Goal: Task Accomplishment & Management: Use online tool/utility

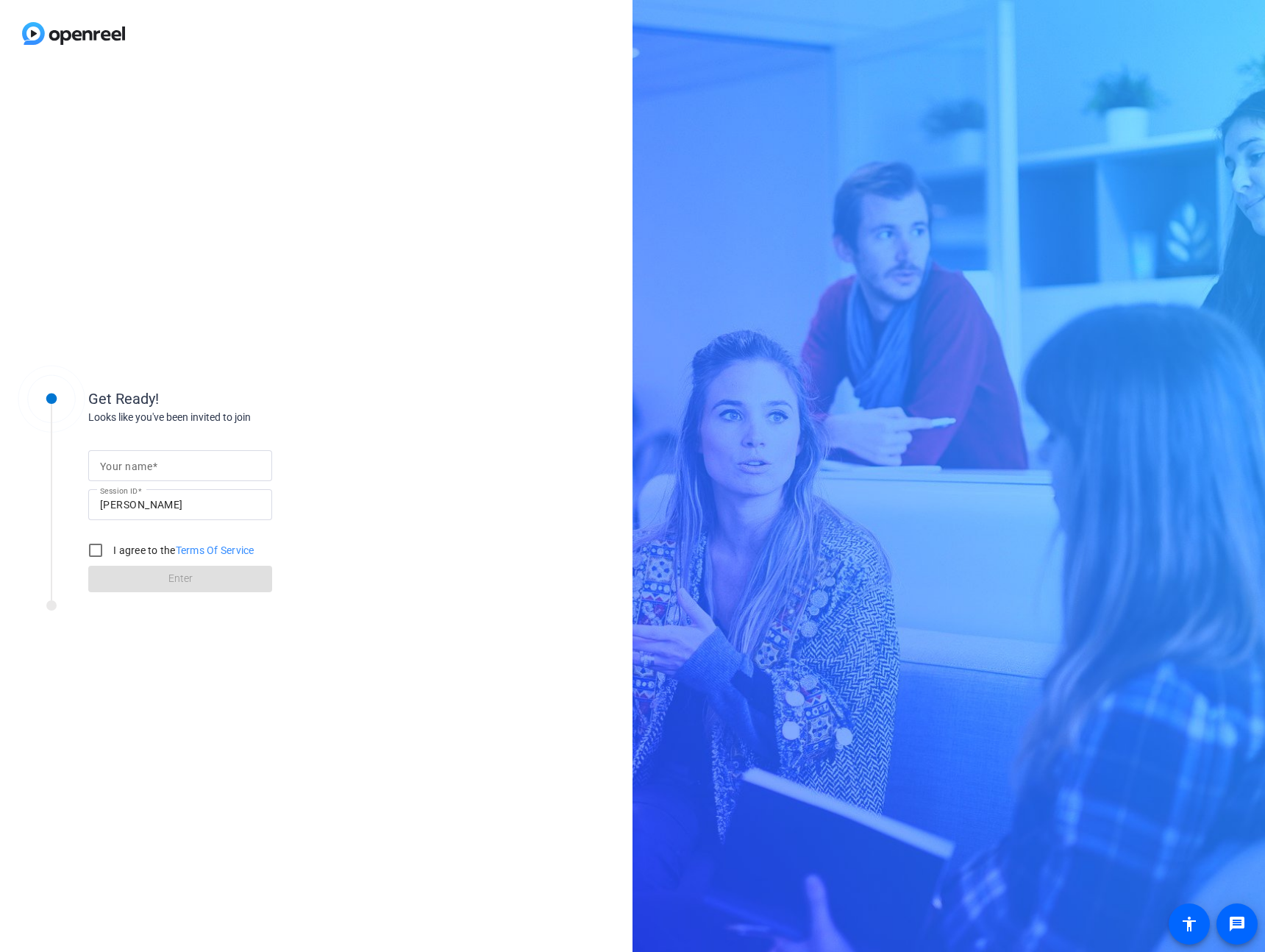
click at [133, 467] on mat-label "Your name" at bounding box center [126, 466] width 52 height 12
click at [133, 467] on input "Your name" at bounding box center [180, 465] width 160 height 17
type input "[PERSON_NAME]"
click at [92, 549] on input "I agree to the Terms Of Service" at bounding box center [95, 550] width 30 height 30
checkbox input "true"
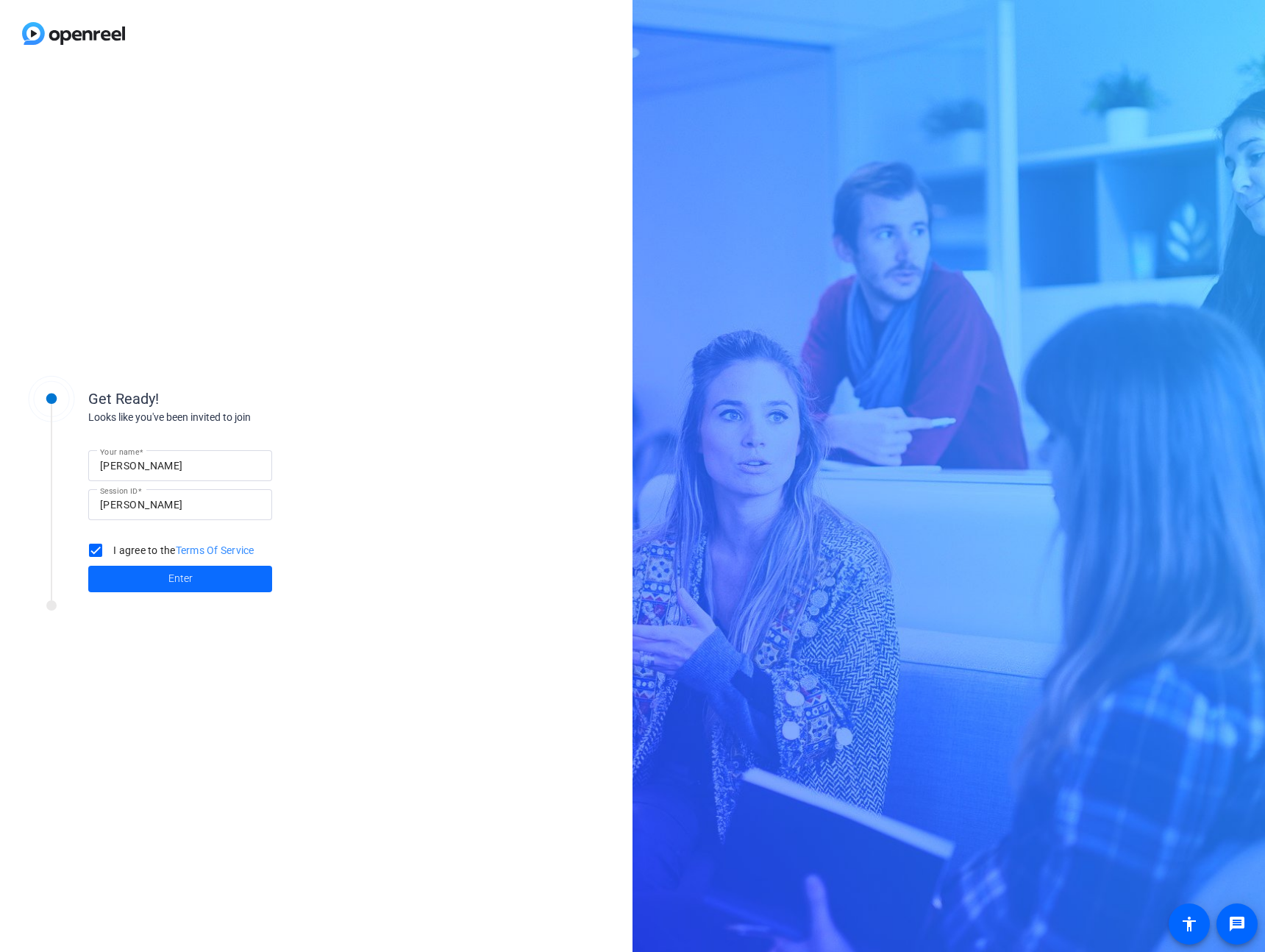
click at [191, 581] on span "Enter" at bounding box center [181, 578] width 24 height 15
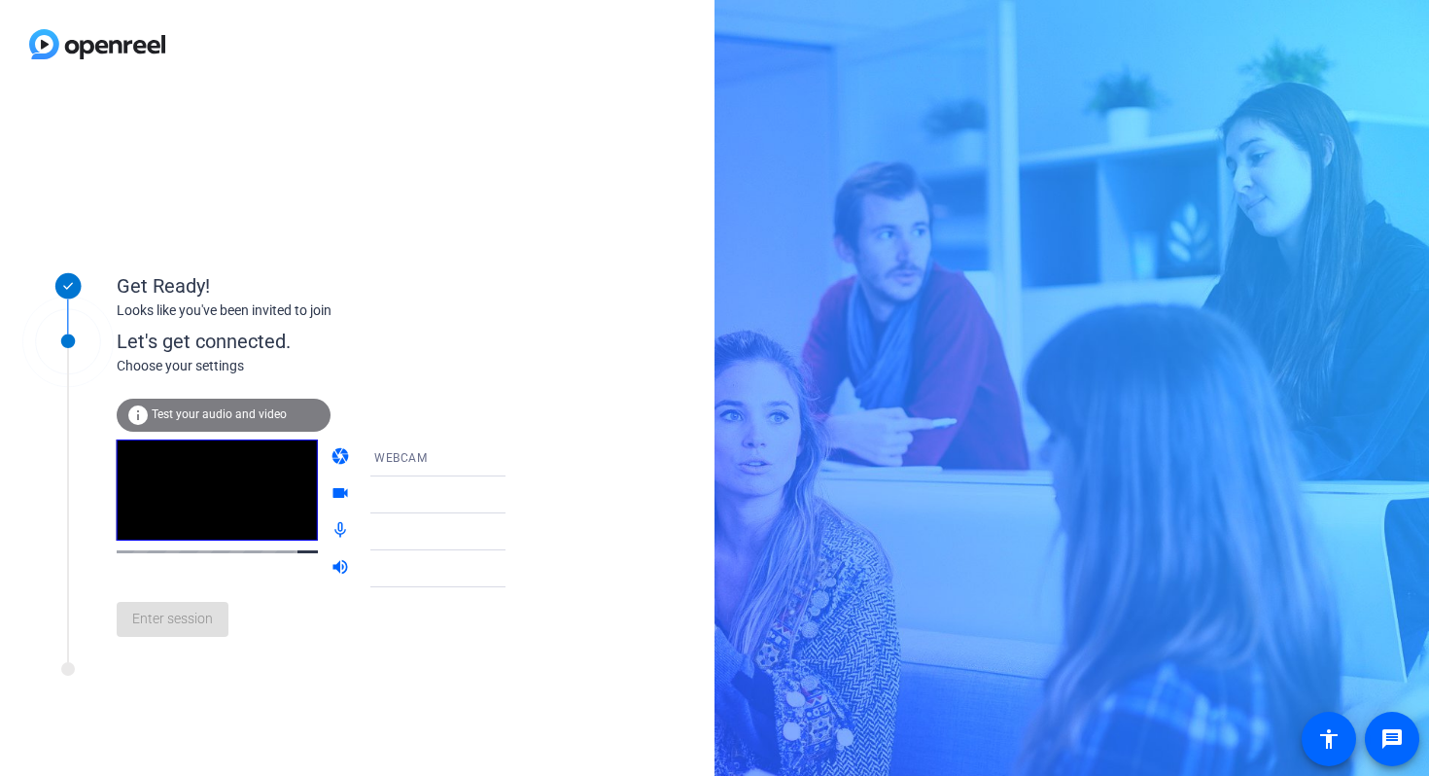
click at [474, 462] on mat-form-field "WEBCAM" at bounding box center [452, 457] width 186 height 37
click at [513, 535] on icon at bounding box center [524, 531] width 23 height 23
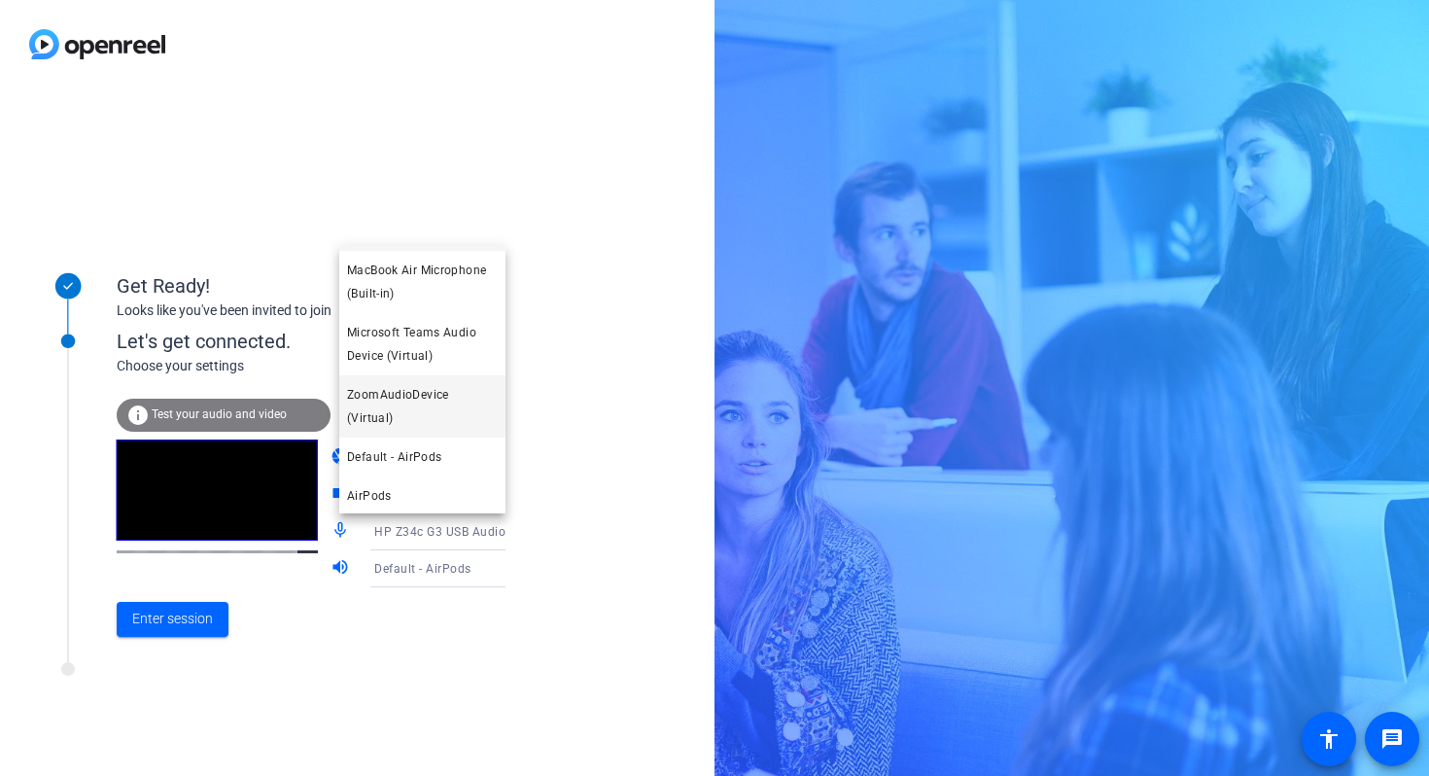
scroll to position [59, 0]
click at [422, 454] on span "Default - AirPods" at bounding box center [394, 454] width 94 height 23
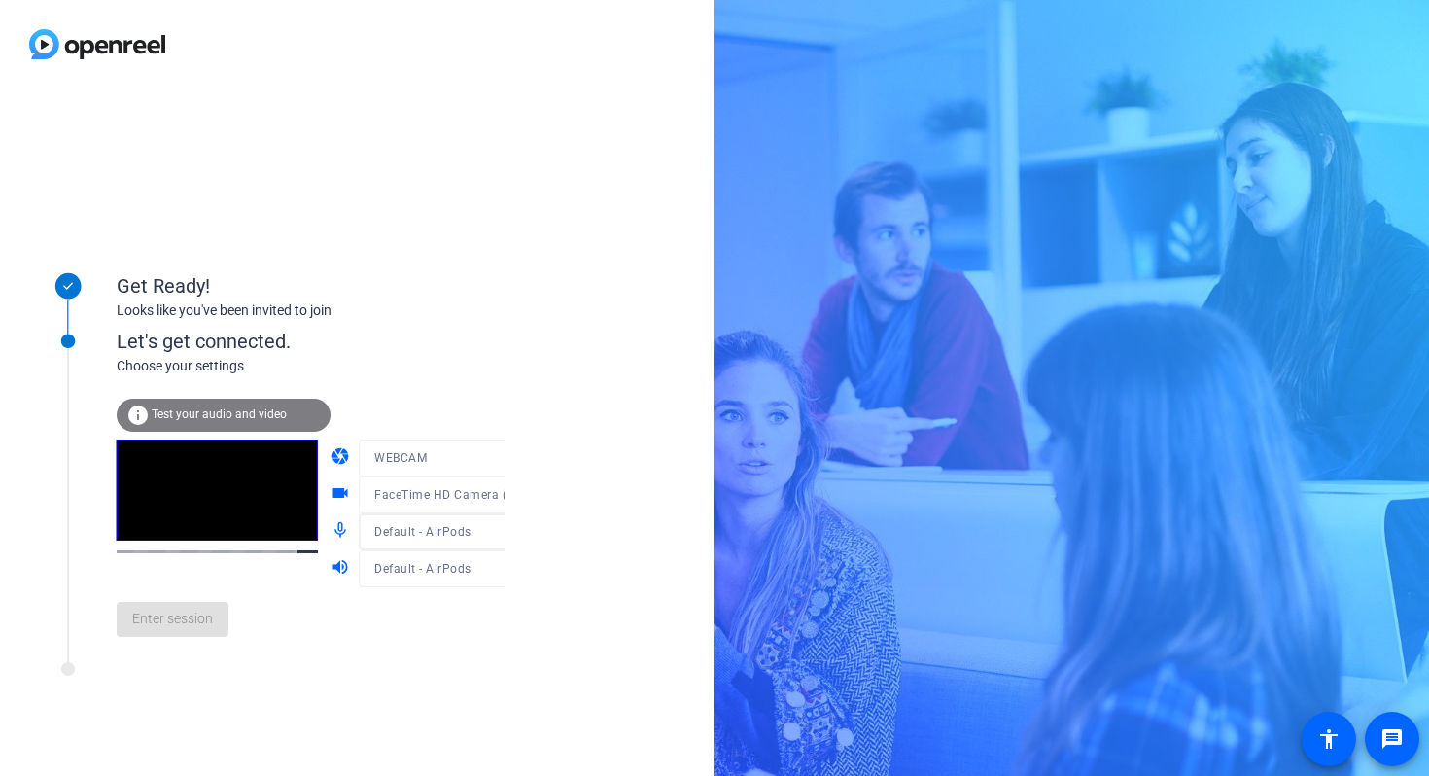
click at [190, 635] on div "Enter session" at bounding box center [331, 619] width 429 height 64
click at [223, 410] on span "Test your audio and video" at bounding box center [219, 414] width 135 height 14
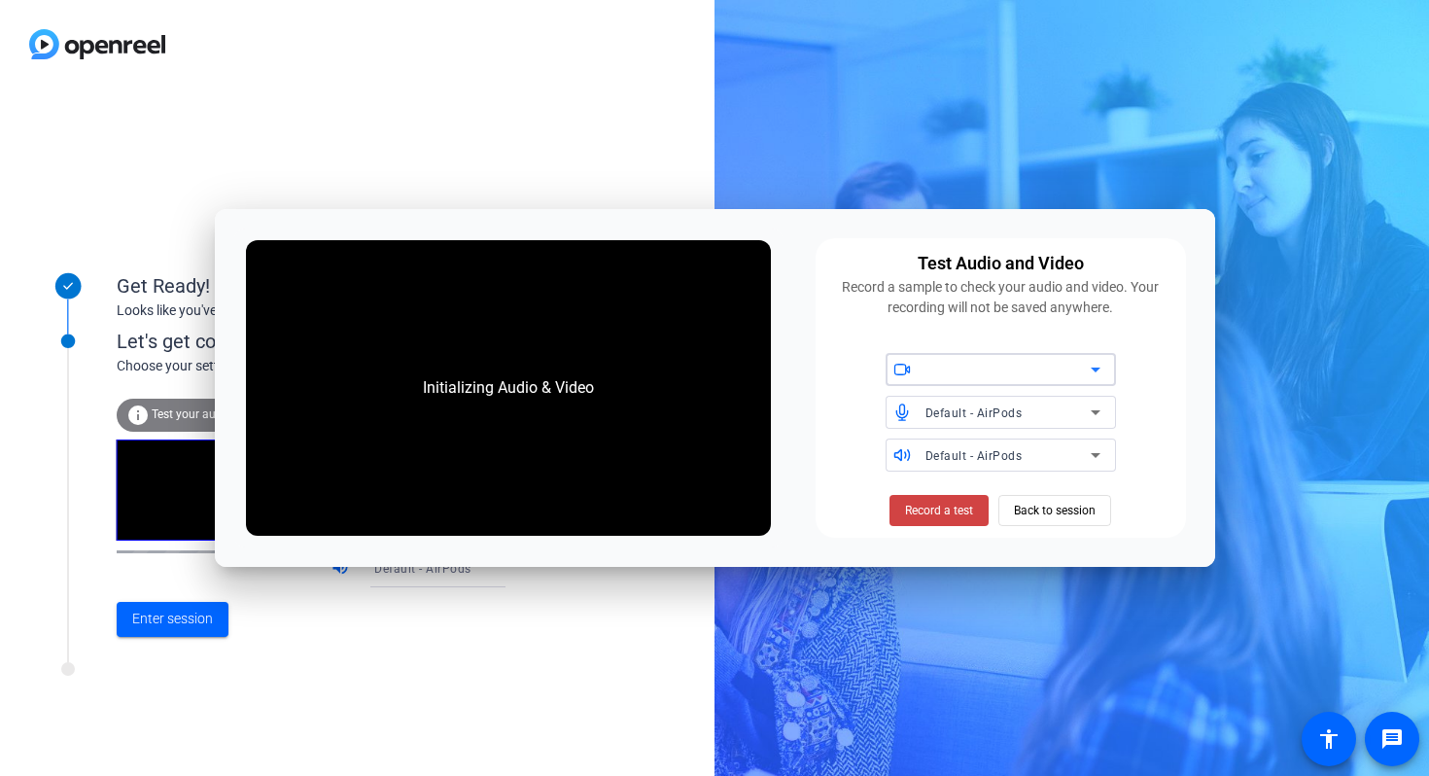
click at [1060, 369] on div at bounding box center [1007, 369] width 165 height 23
click at [1123, 304] on div "Record a sample to check your audio and video. Your recording will not be saved…" at bounding box center [1000, 297] width 347 height 41
click at [1055, 307] on div "Record a sample to check your audio and video. Your recording will not be saved…" at bounding box center [1000, 297] width 347 height 41
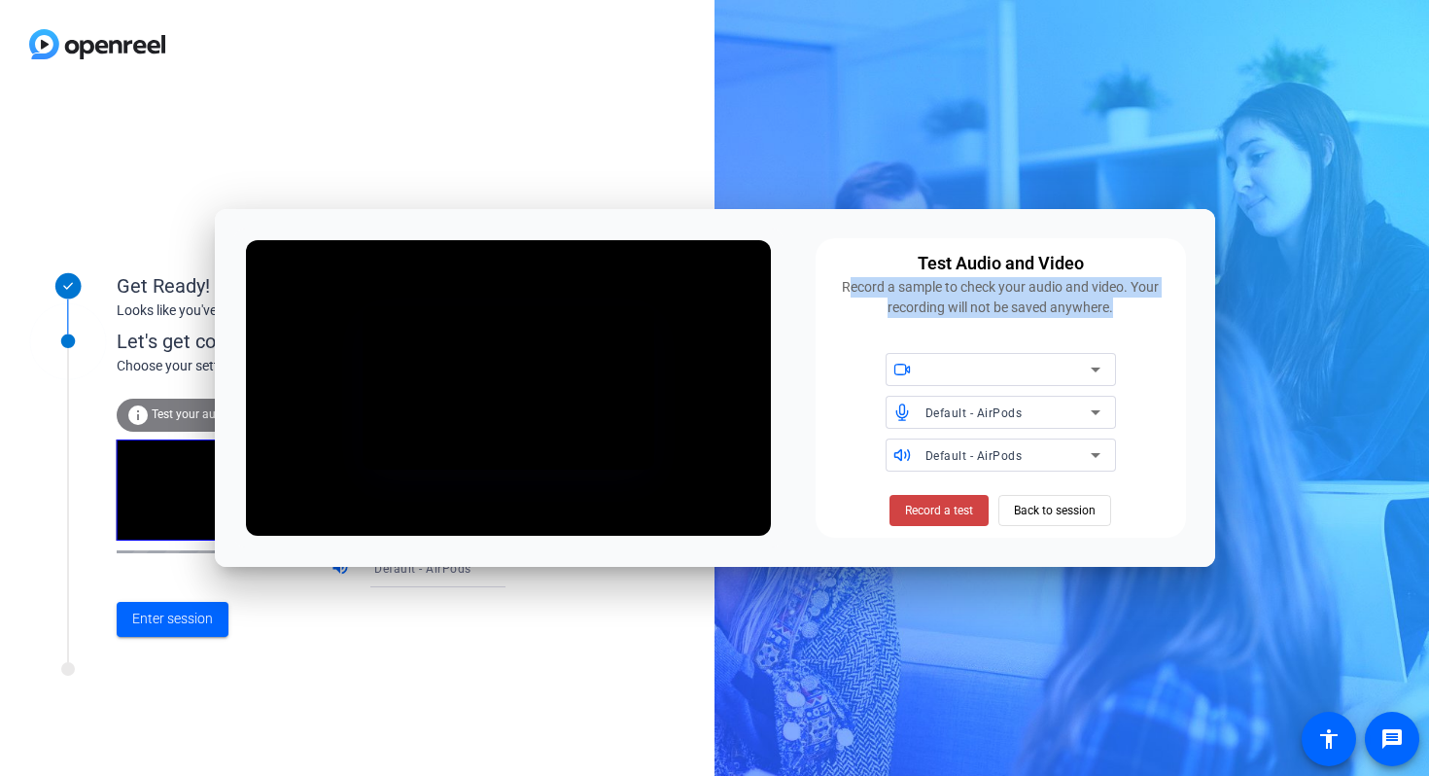
click at [1127, 299] on div "Record a sample to check your audio and video. Your recording will not be saved…" at bounding box center [1000, 297] width 347 height 41
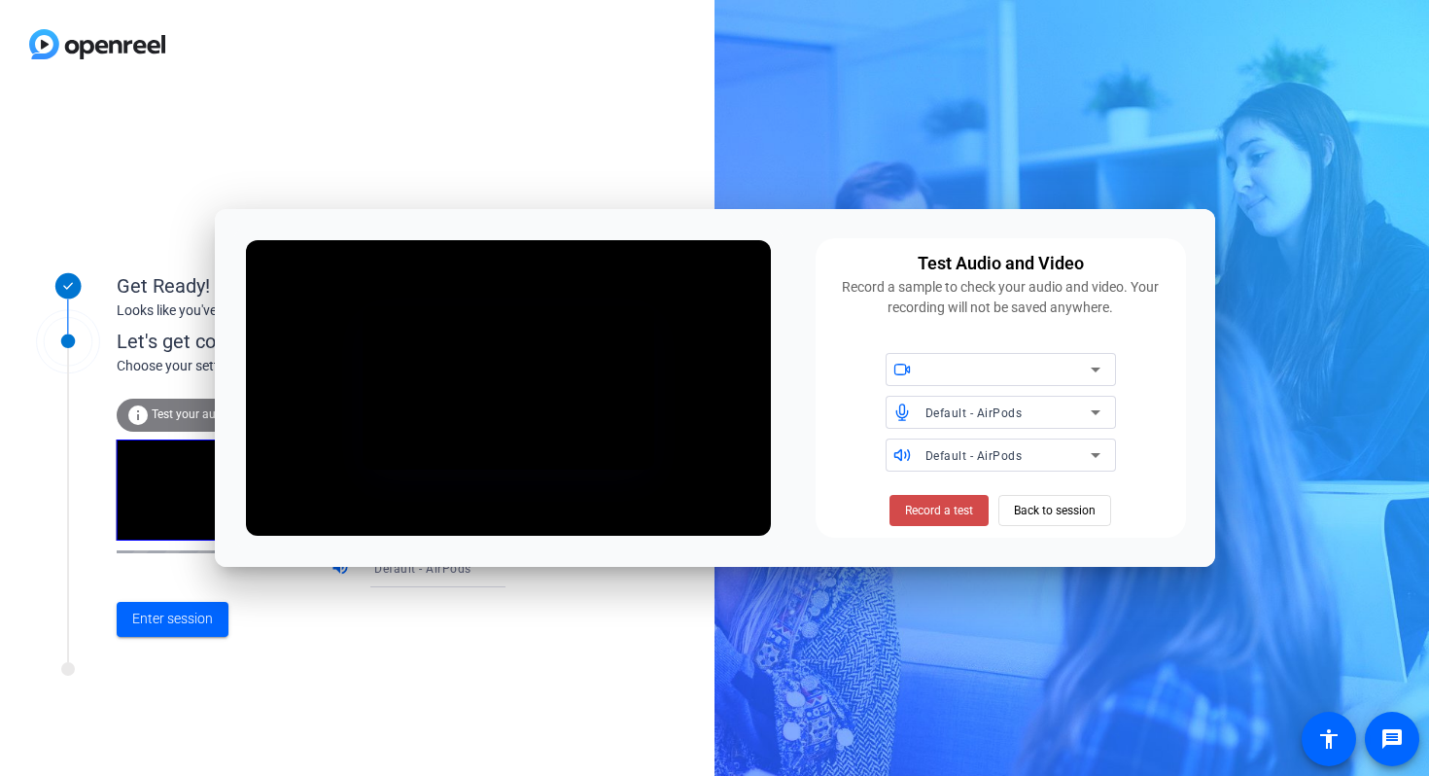
click at [977, 506] on span at bounding box center [938, 510] width 99 height 47
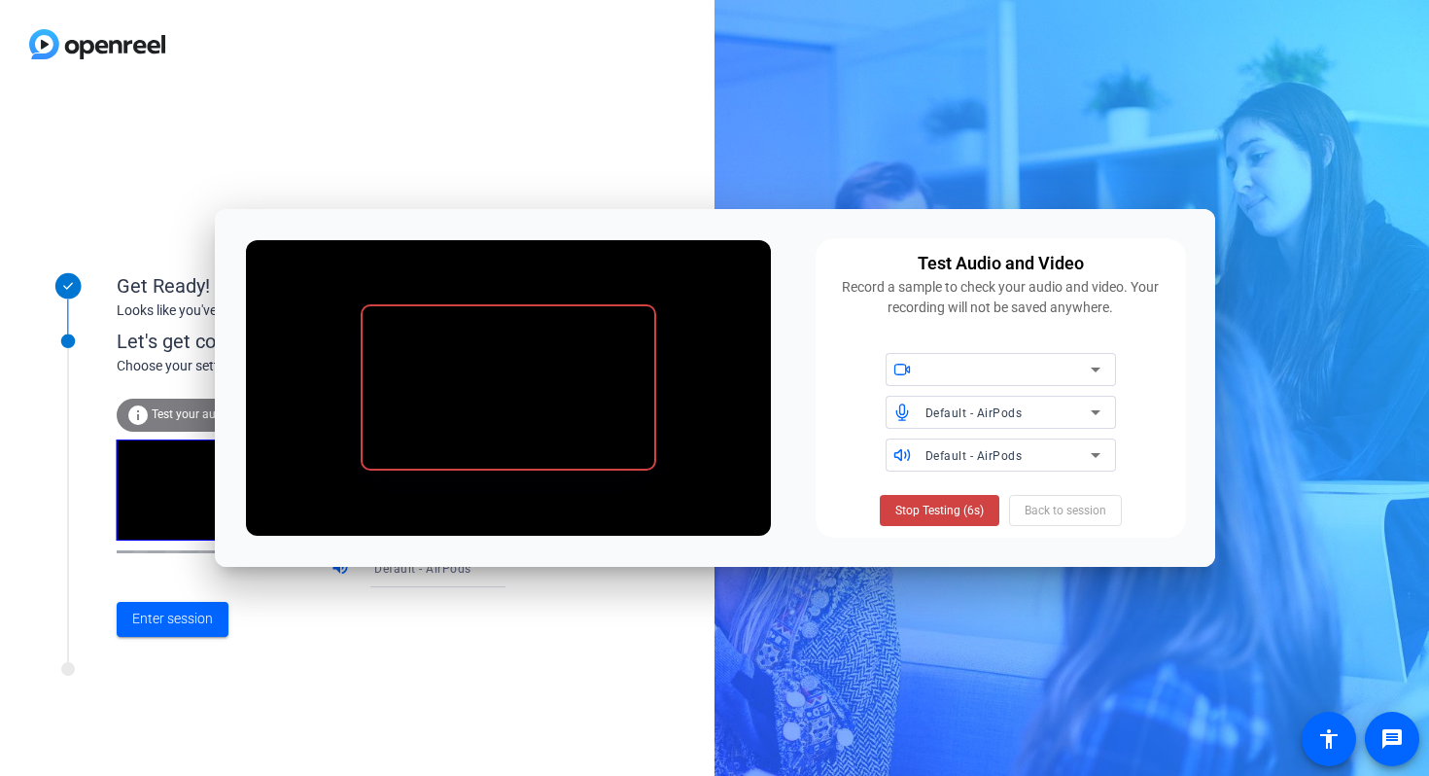
click at [939, 512] on span "Stop Testing (6s)" at bounding box center [939, 509] width 88 height 17
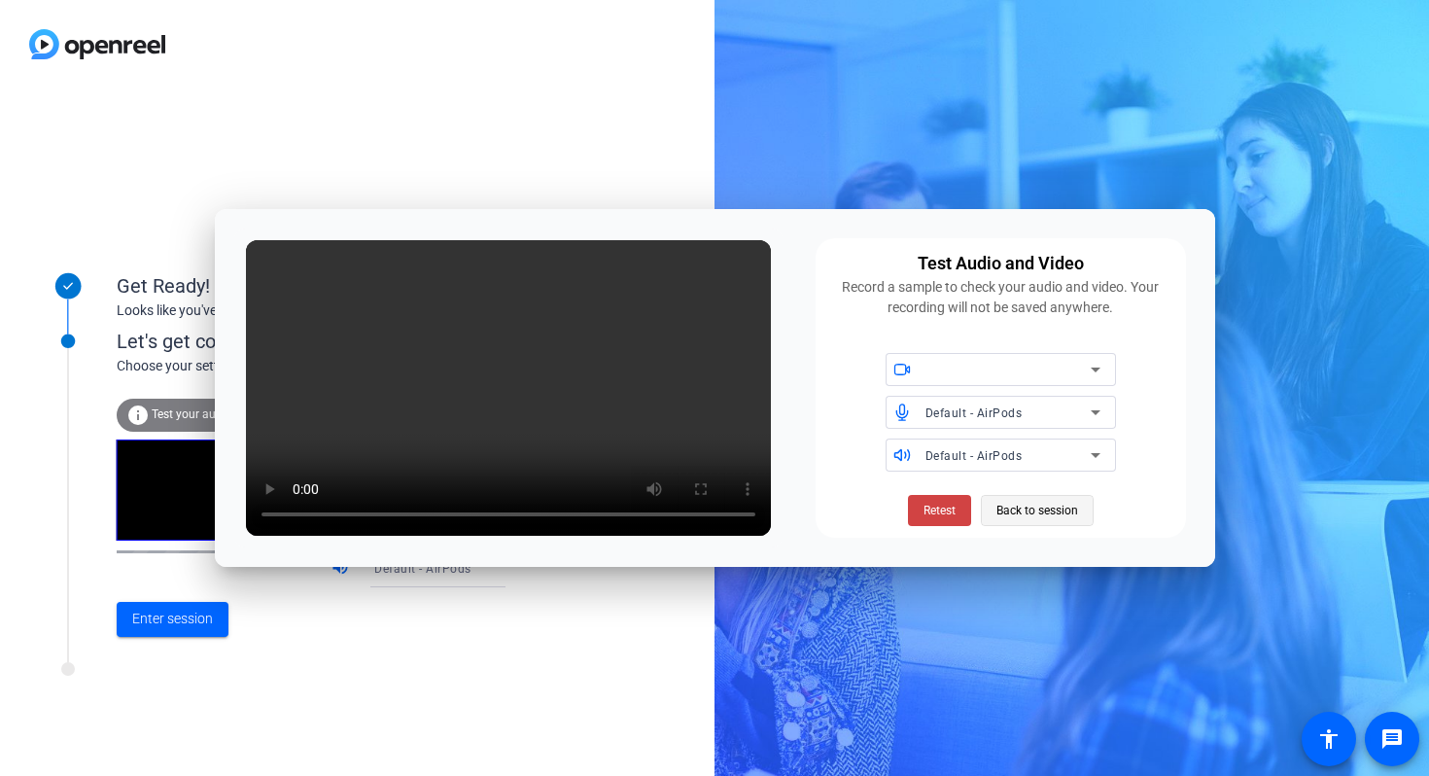
click at [1045, 513] on span "Back to session" at bounding box center [1037, 510] width 82 height 37
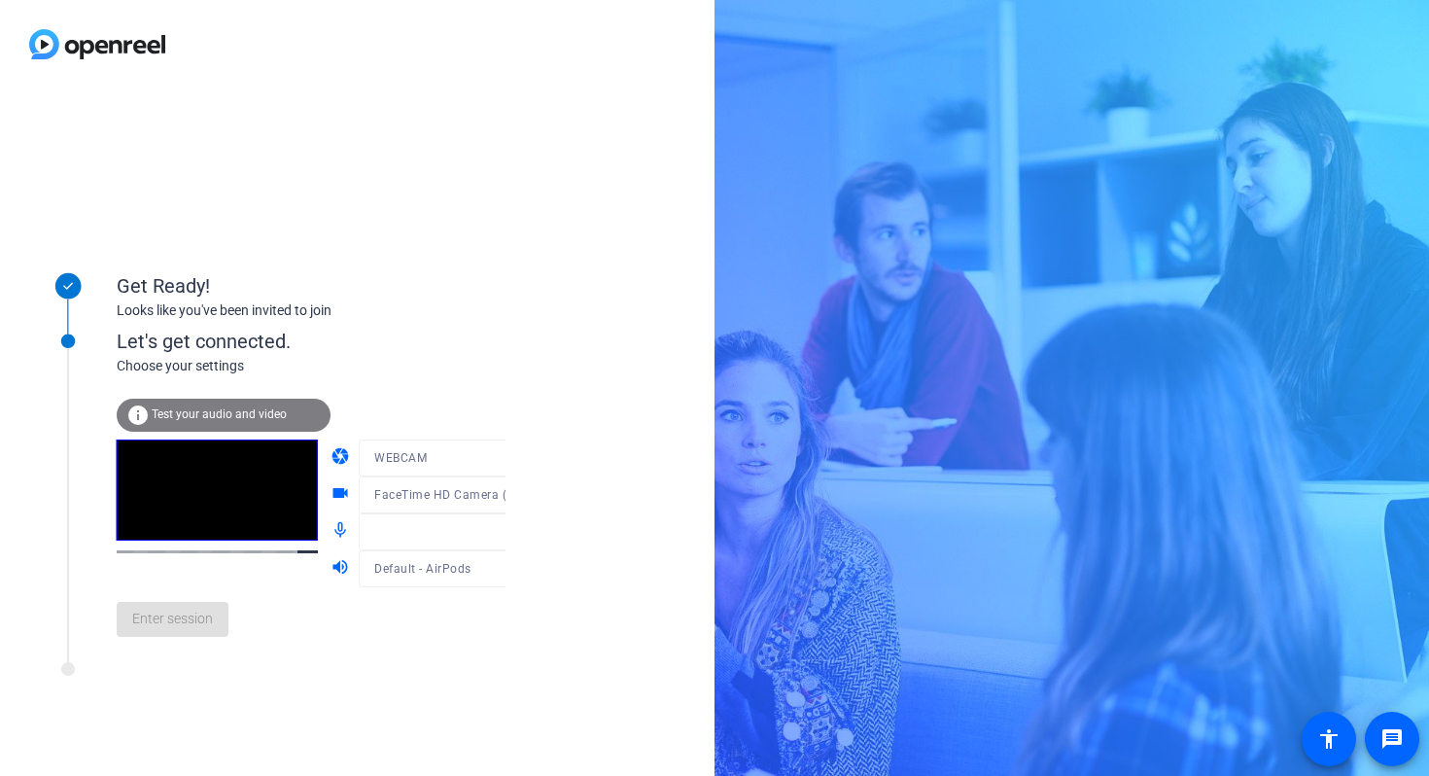
click at [344, 343] on div "Let's get connected." at bounding box center [331, 341] width 429 height 29
click at [448, 543] on mat-form-field at bounding box center [452, 531] width 186 height 37
click at [482, 532] on div at bounding box center [452, 523] width 186 height 21
click at [407, 291] on div "Get Ready!" at bounding box center [311, 285] width 389 height 29
click at [198, 620] on span "Enter session" at bounding box center [172, 618] width 81 height 20
